Goal: Browse casually: Explore the website without a specific task or goal

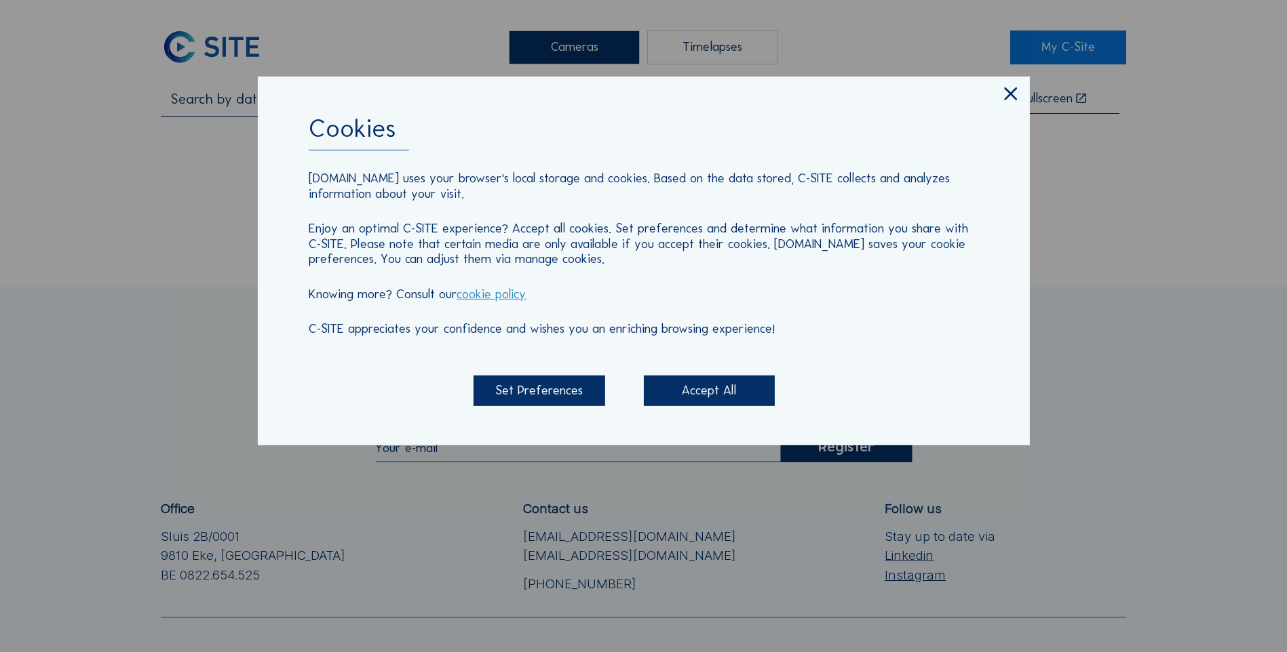
click at [1020, 92] on div "Cookies [DOMAIN_NAME] uses your browser's local storage and cookies. Based on t…" at bounding box center [643, 261] width 772 height 369
drag, startPoint x: 1020, startPoint y: 92, endPoint x: 1004, endPoint y: 92, distance: 16.3
click at [1004, 92] on icon at bounding box center [1011, 94] width 22 height 22
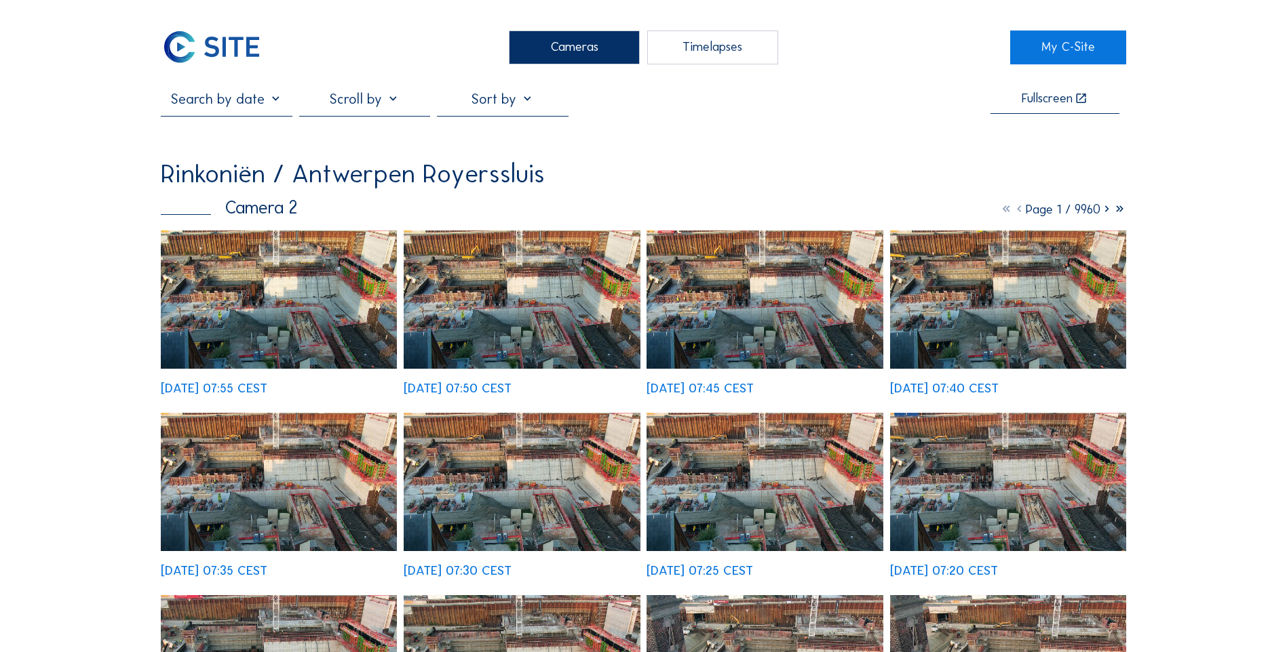
click at [221, 41] on img at bounding box center [211, 48] width 101 height 34
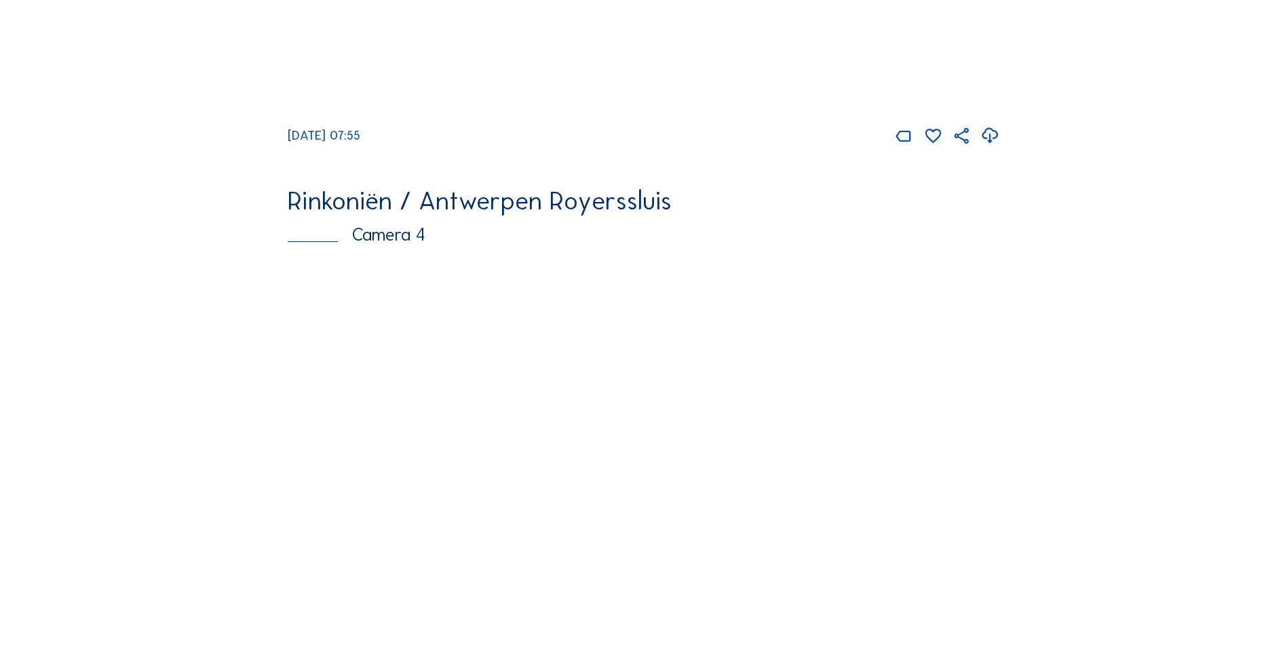
scroll to position [2374, 0]
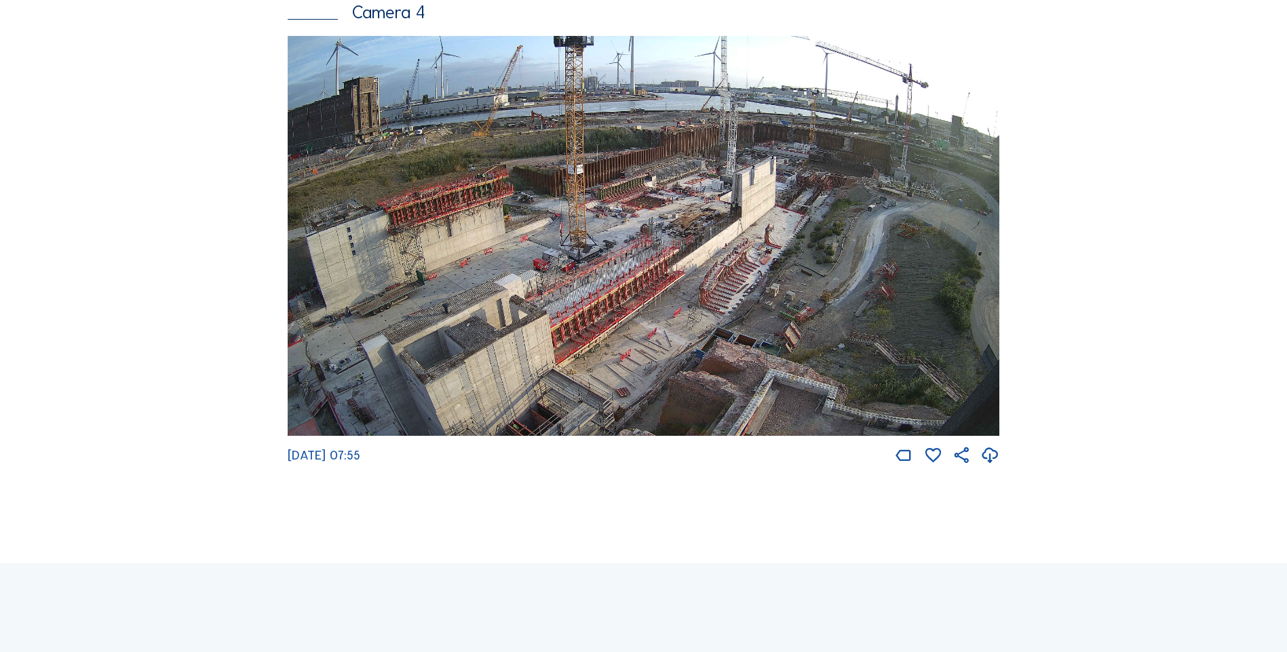
click at [752, 189] on img at bounding box center [643, 236] width 711 height 400
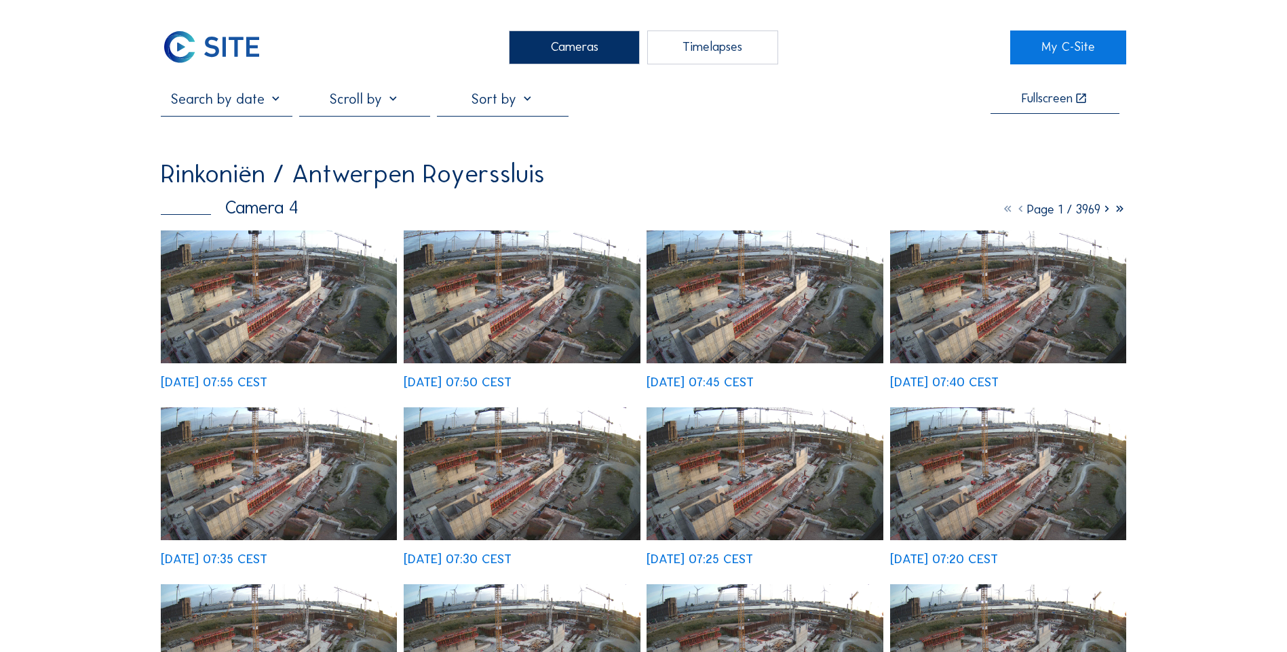
click at [512, 292] on img at bounding box center [522, 297] width 236 height 133
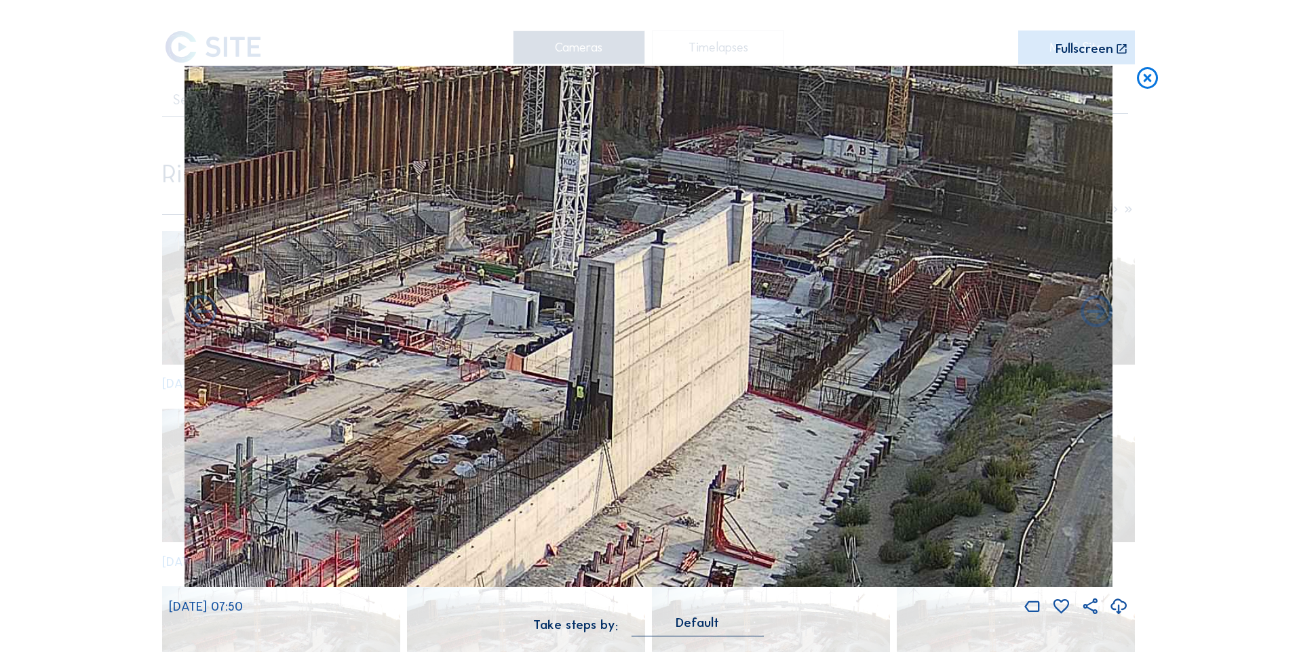
drag, startPoint x: 690, startPoint y: 330, endPoint x: 523, endPoint y: 372, distance: 172.2
click at [523, 372] on img at bounding box center [648, 327] width 928 height 522
